Goal: Information Seeking & Learning: Compare options

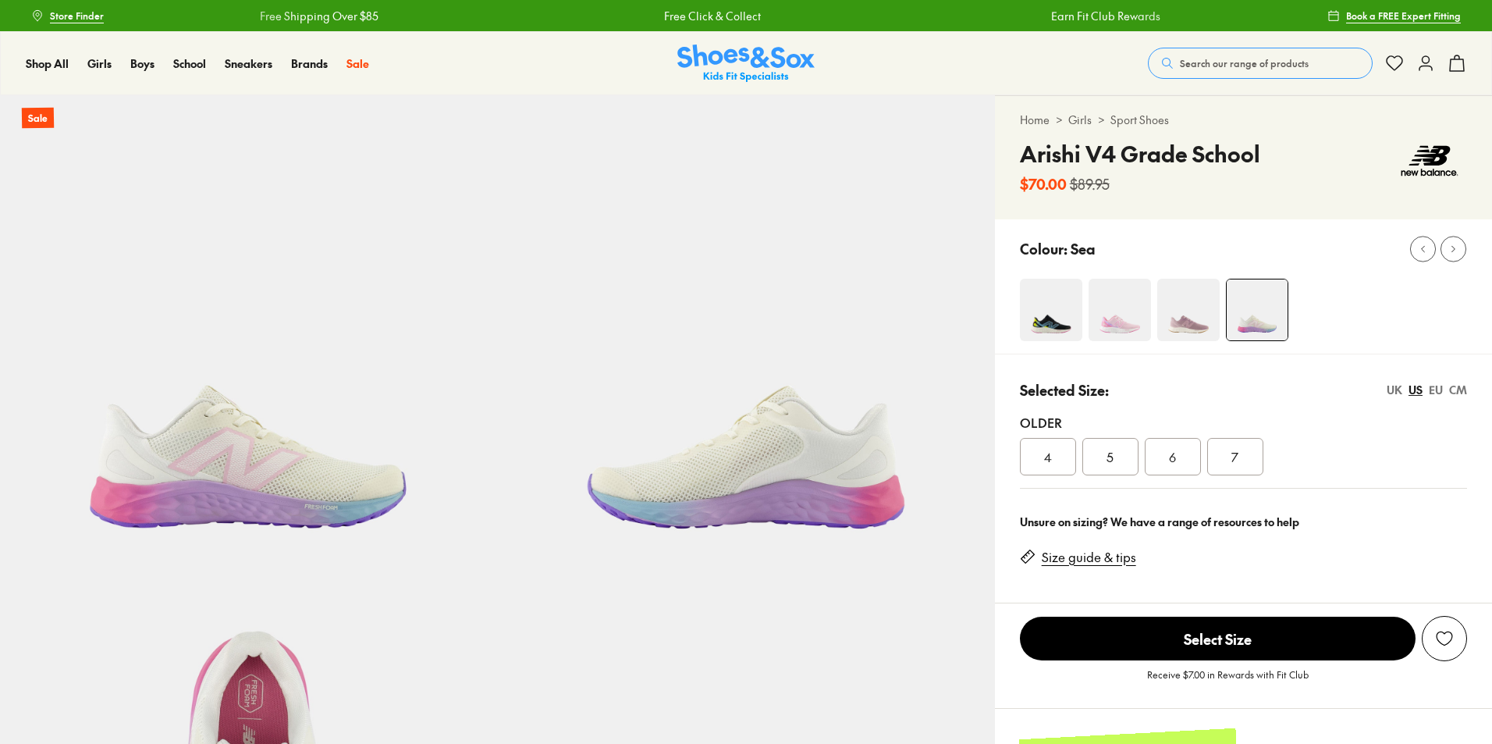
select select "*"
drag, startPoint x: 1254, startPoint y: 154, endPoint x: 1021, endPoint y: 164, distance: 233.5
click at [1021, 164] on h4 "Arishi V4 Grade School" at bounding box center [1140, 153] width 240 height 33
copy h4 "Arishi V4 Grade School"
click at [1038, 463] on div "4" at bounding box center [1048, 456] width 56 height 37
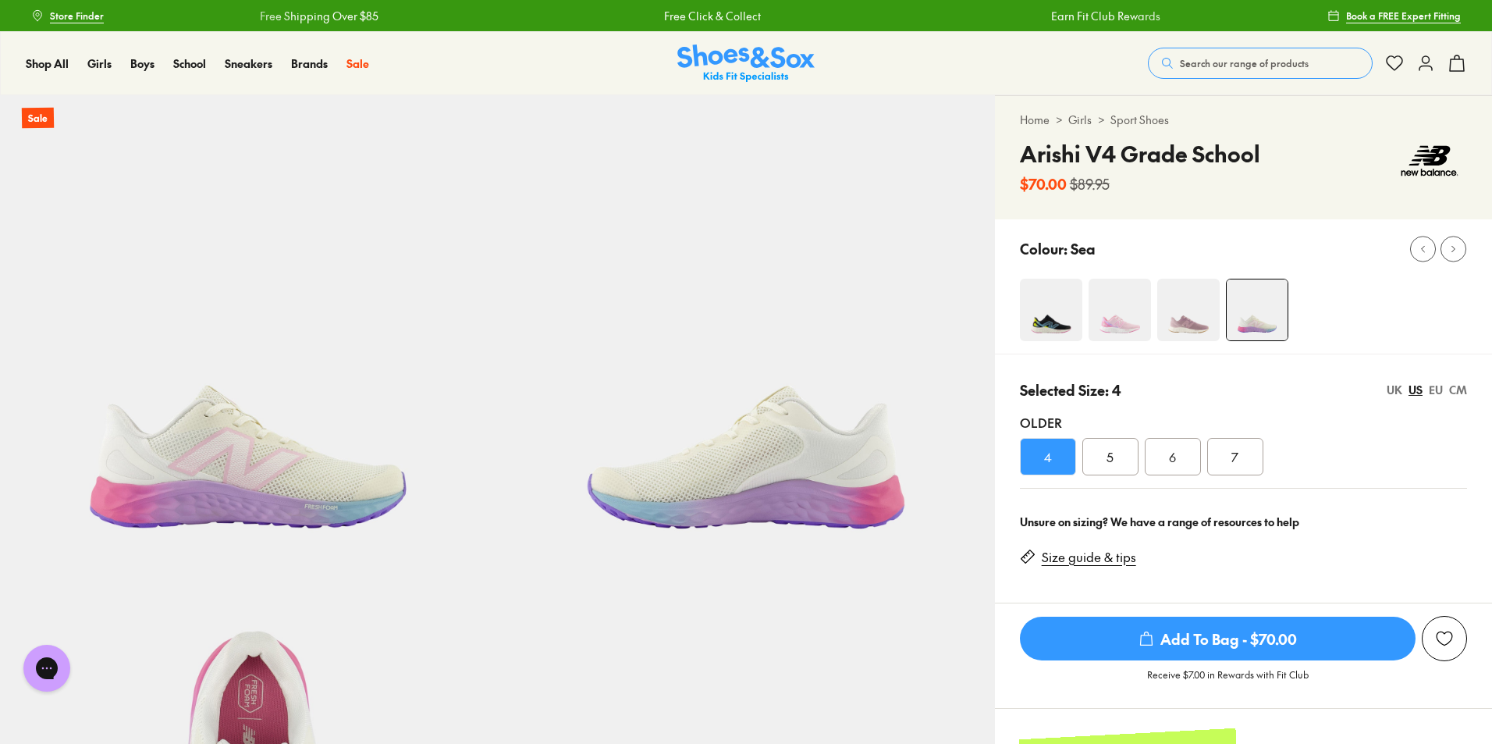
click at [1122, 322] on img at bounding box center [1120, 310] width 62 height 62
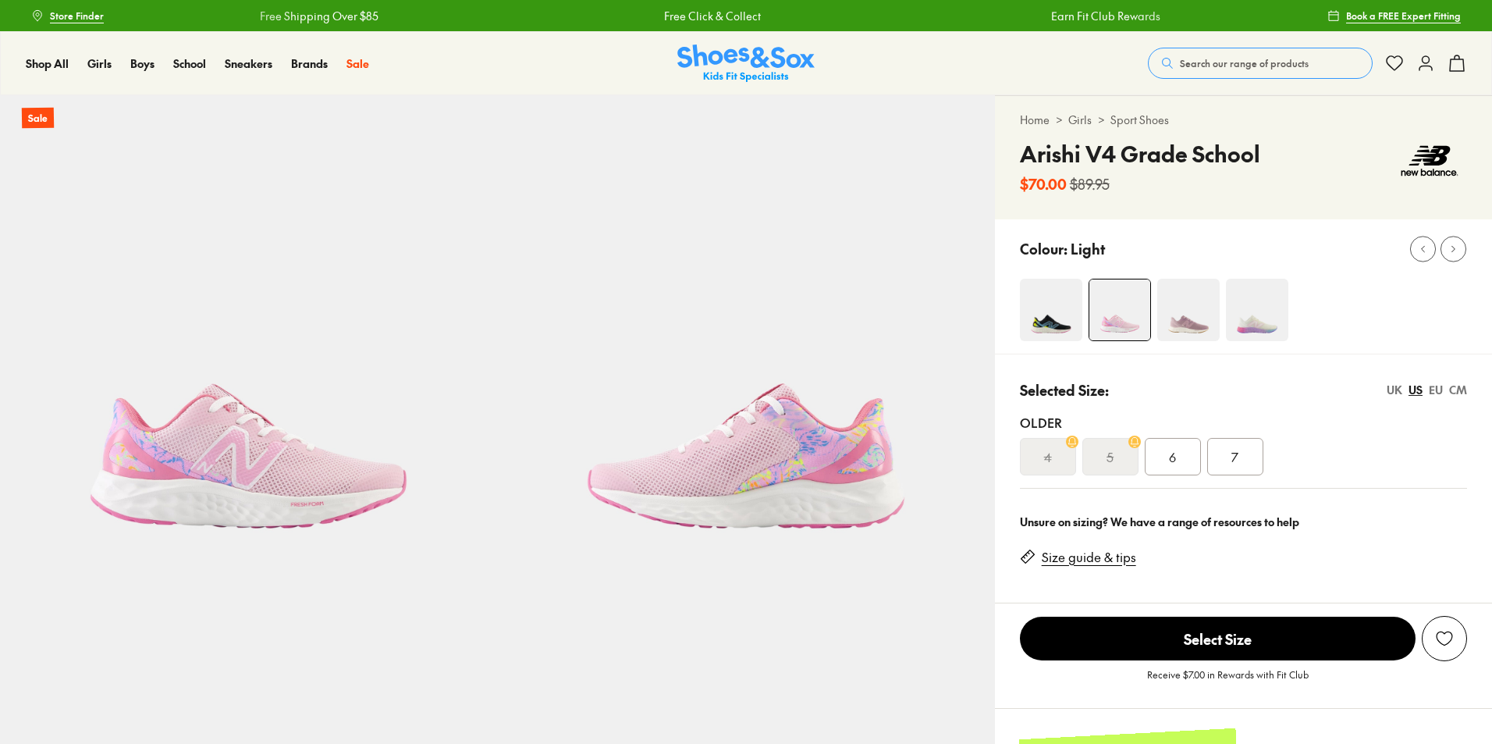
select select "*"
click at [1037, 325] on img at bounding box center [1051, 310] width 62 height 62
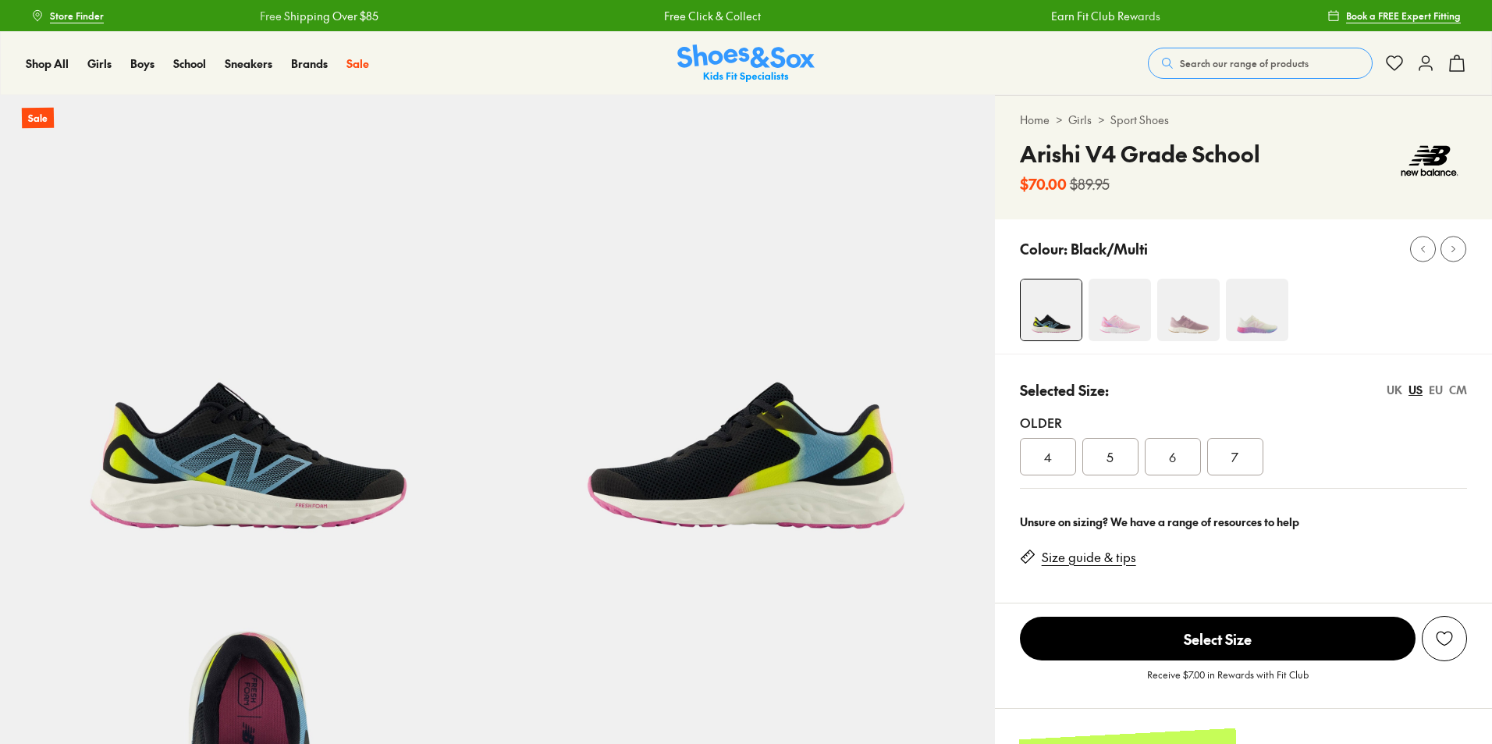
select select "*"
click at [1248, 311] on img at bounding box center [1257, 310] width 62 height 62
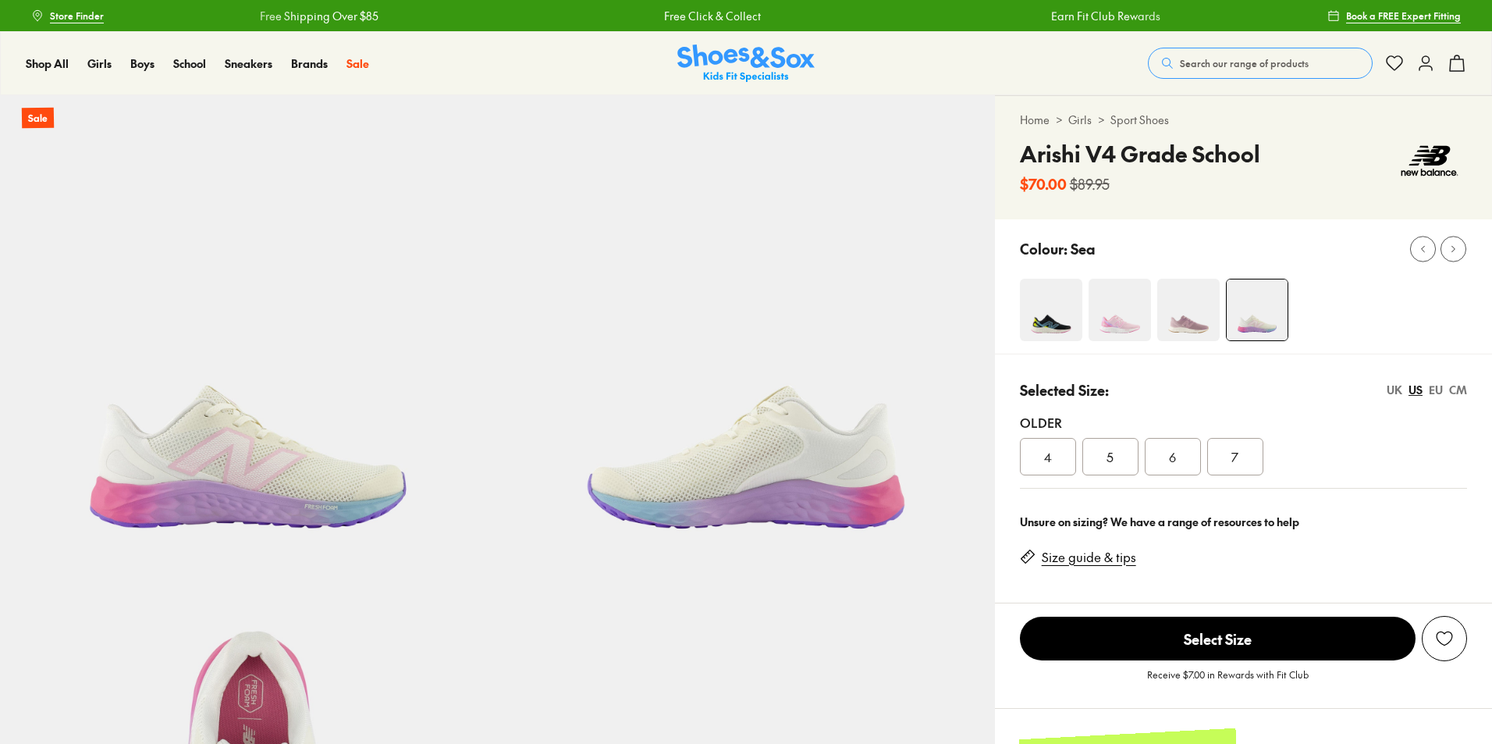
select select "*"
click at [1196, 323] on img at bounding box center [1188, 310] width 62 height 62
click at [1187, 314] on img at bounding box center [1188, 310] width 62 height 62
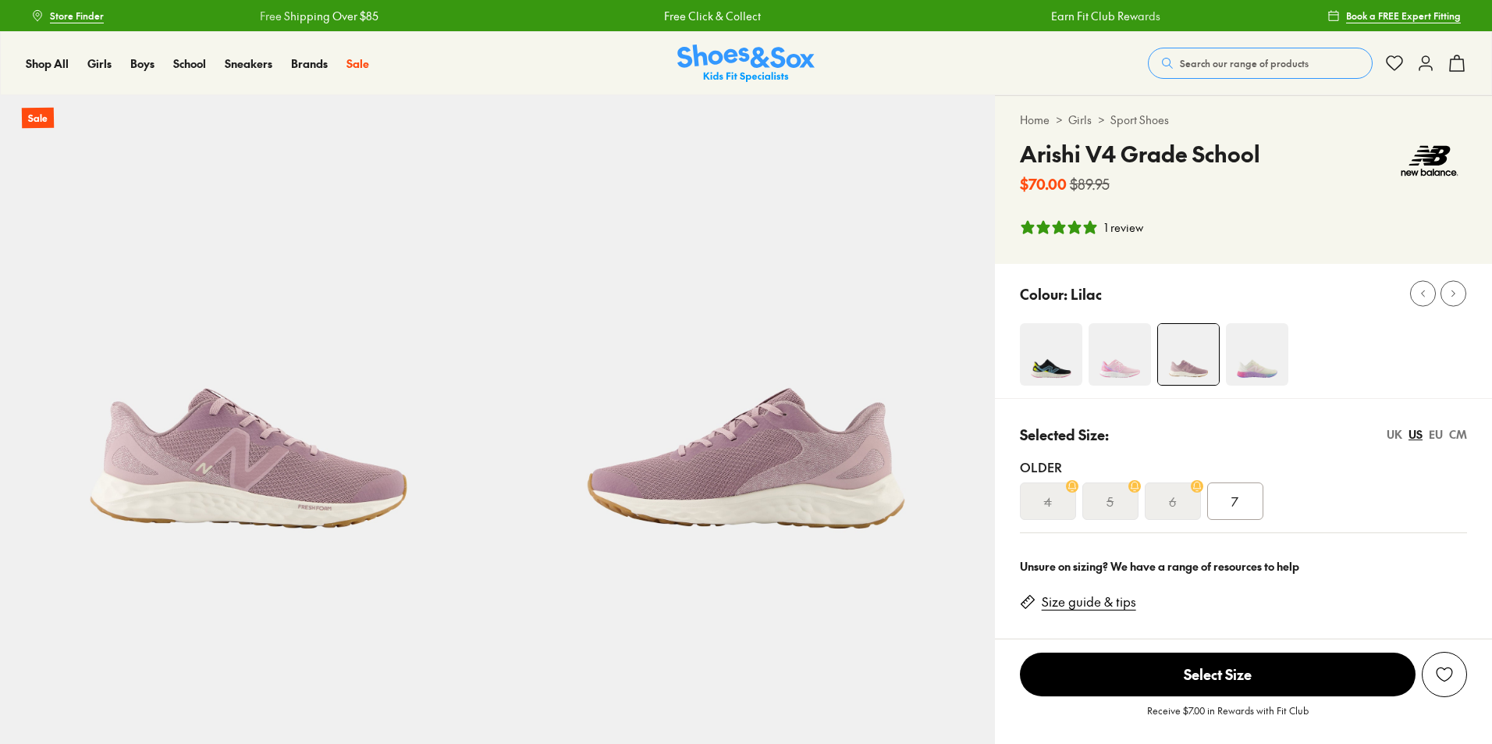
click at [1137, 324] on img at bounding box center [1120, 354] width 62 height 62
select select "*"
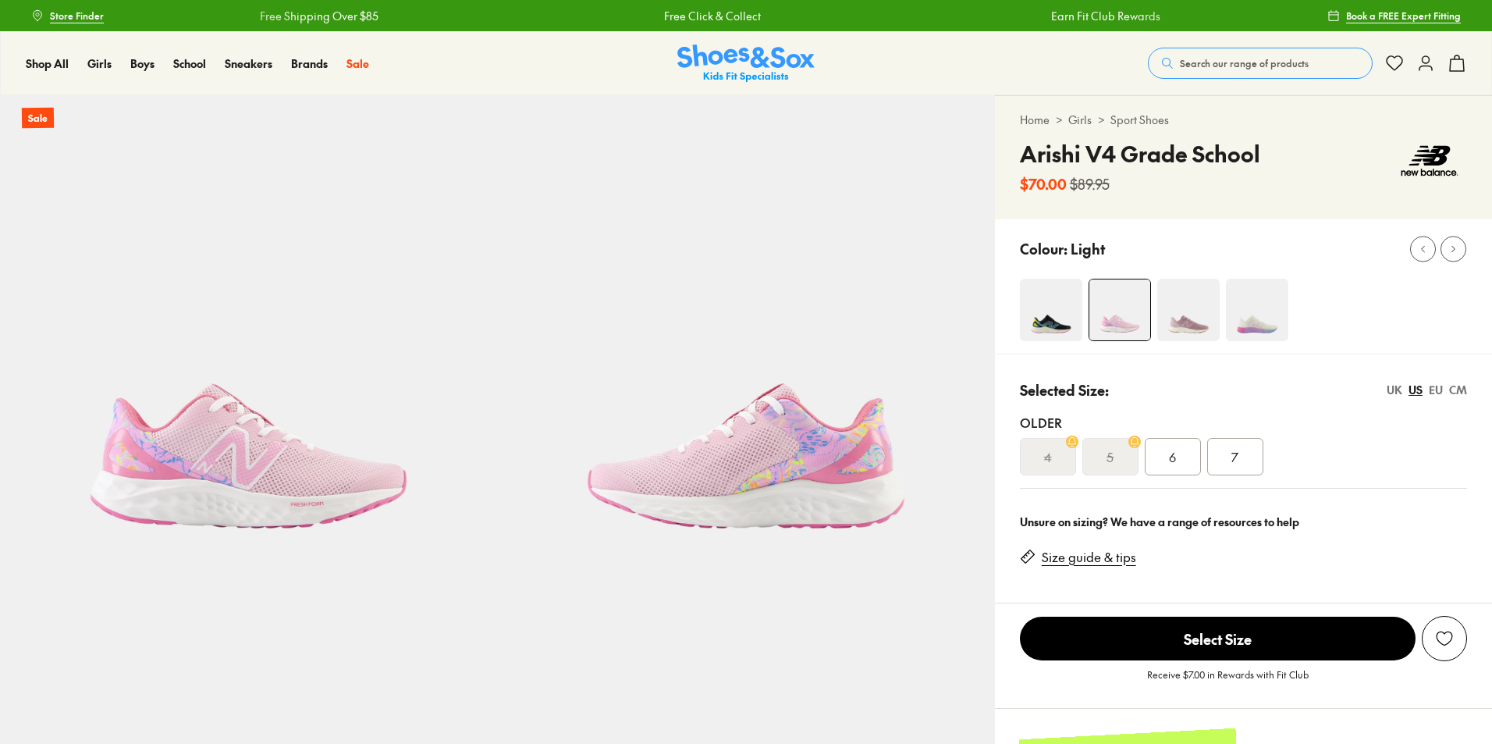
select select "*"
click at [1241, 321] on img at bounding box center [1257, 310] width 62 height 62
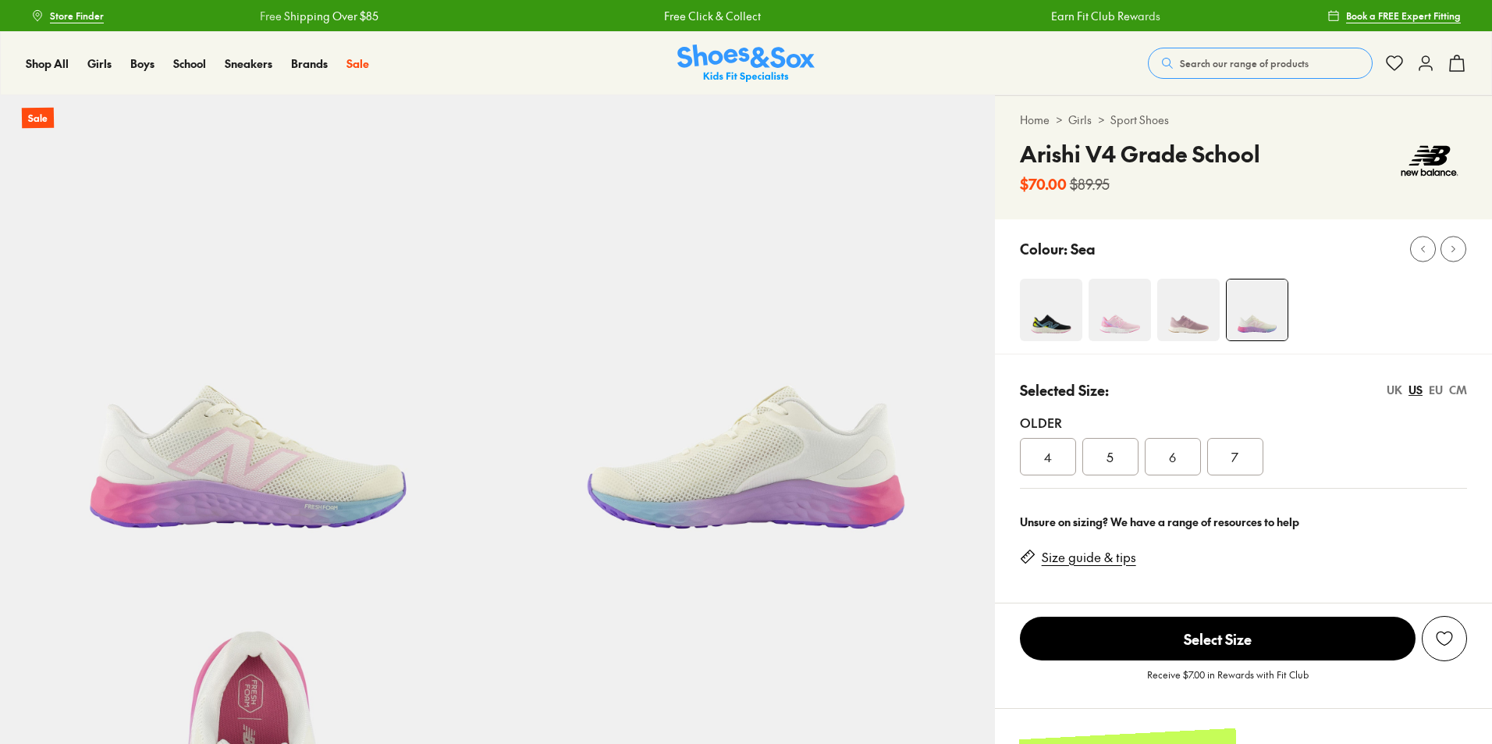
select select "*"
click at [1138, 328] on img at bounding box center [1120, 310] width 62 height 62
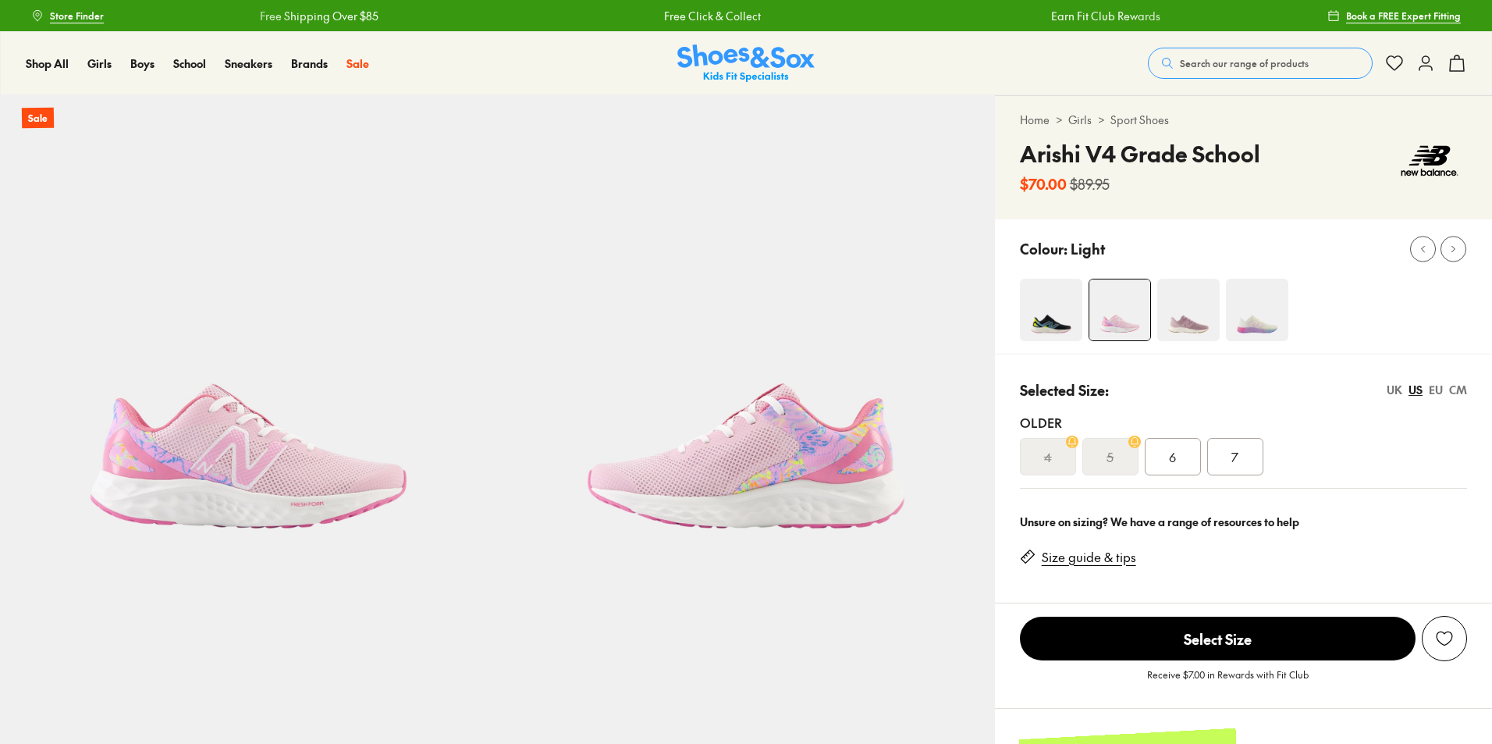
select select "*"
